Goal: Find specific page/section: Find specific page/section

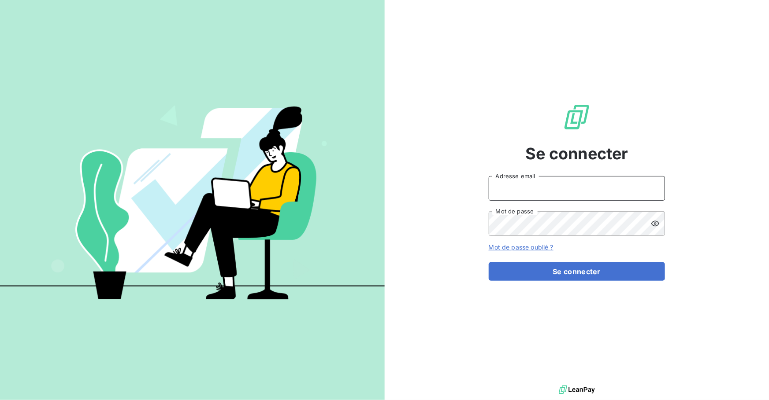
click at [264, 176] on input "Adresse email" at bounding box center [577, 188] width 176 height 25
type input "[PERSON_NAME][EMAIL_ADDRESS][DOMAIN_NAME]"
click at [264, 190] on button "Se connecter" at bounding box center [577, 272] width 176 height 19
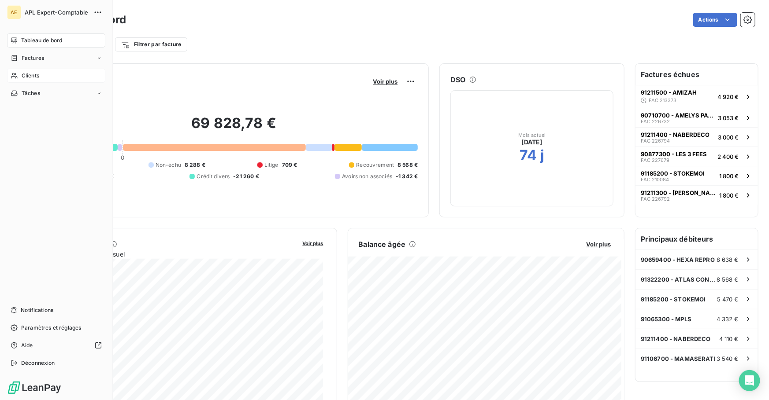
click at [38, 74] on span "Clients" at bounding box center [31, 76] width 18 height 8
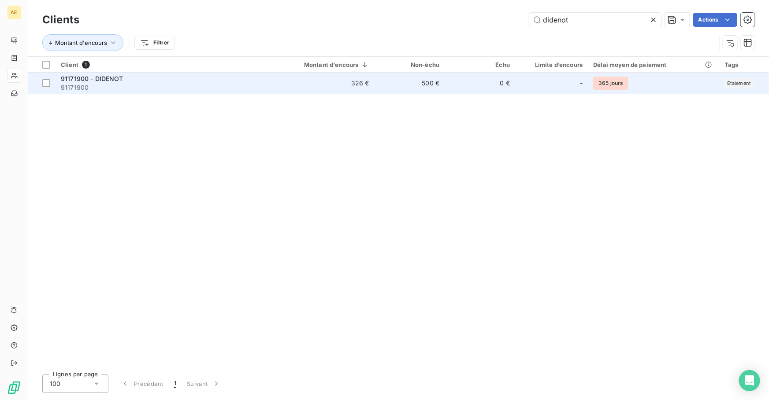
type input "didenot"
click at [87, 79] on span "91171900 - DIDENOT" at bounding box center [92, 78] width 63 height 7
